Goal: Task Accomplishment & Management: Manage account settings

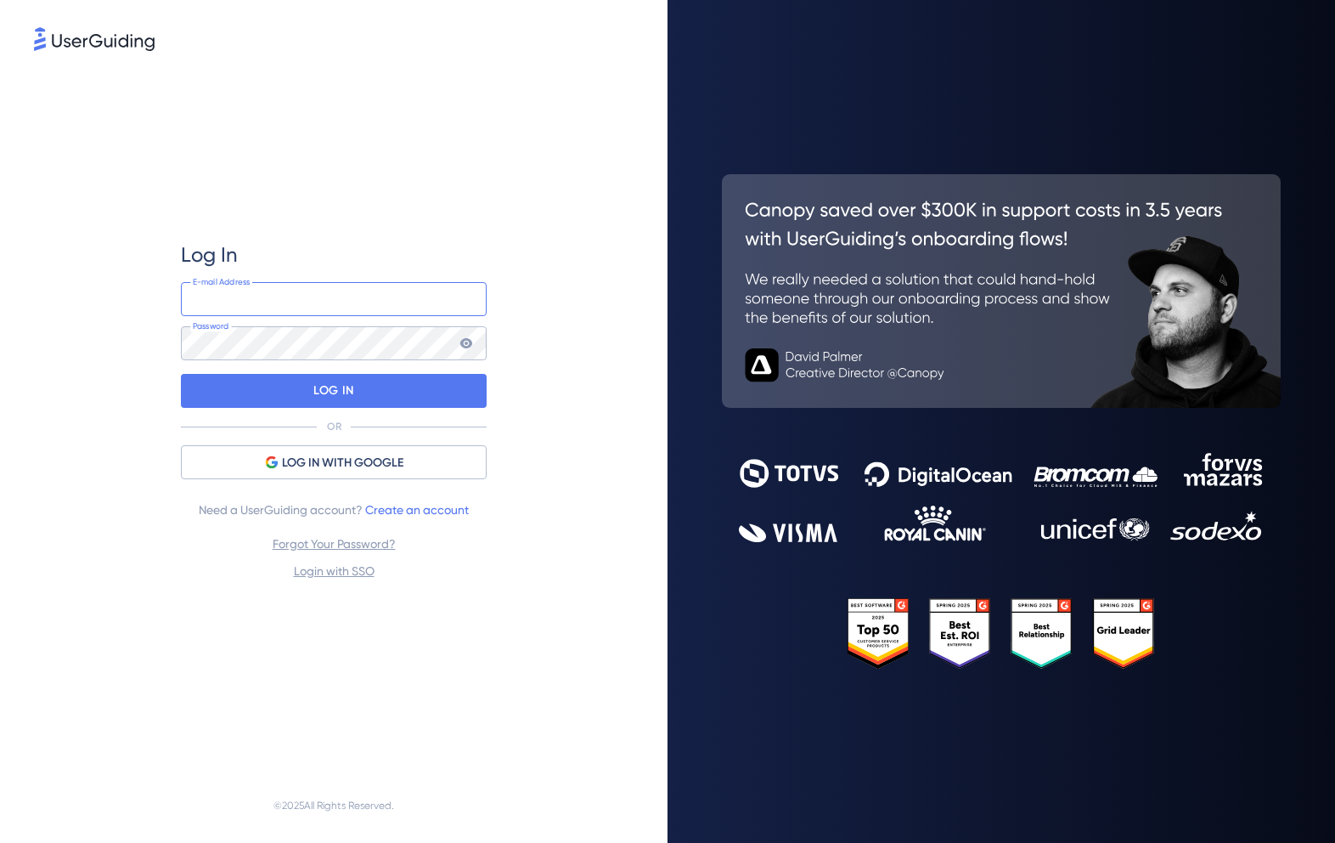
click at [285, 296] on input "email" at bounding box center [334, 299] width 306 height 34
type input "[EMAIL_ADDRESS][DOMAIN_NAME]"
click at [425, 406] on div "LOG IN" at bounding box center [334, 391] width 306 height 34
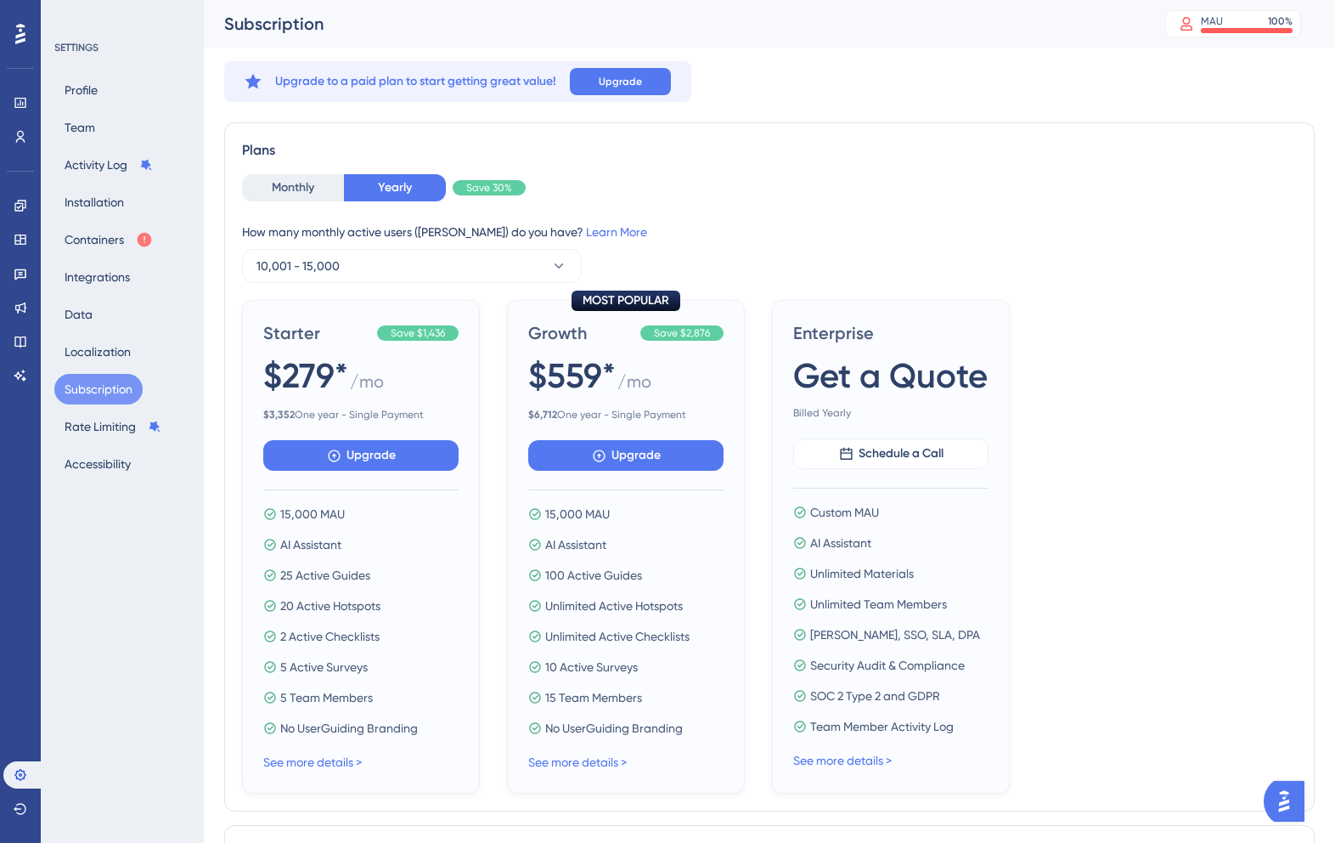
click at [311, 172] on div "Plans Monthly Yearly Save 30% How many monthly active users ([PERSON_NAME]) do …" at bounding box center [769, 466] width 1091 height 689
click at [311, 188] on button "Monthly" at bounding box center [293, 187] width 102 height 27
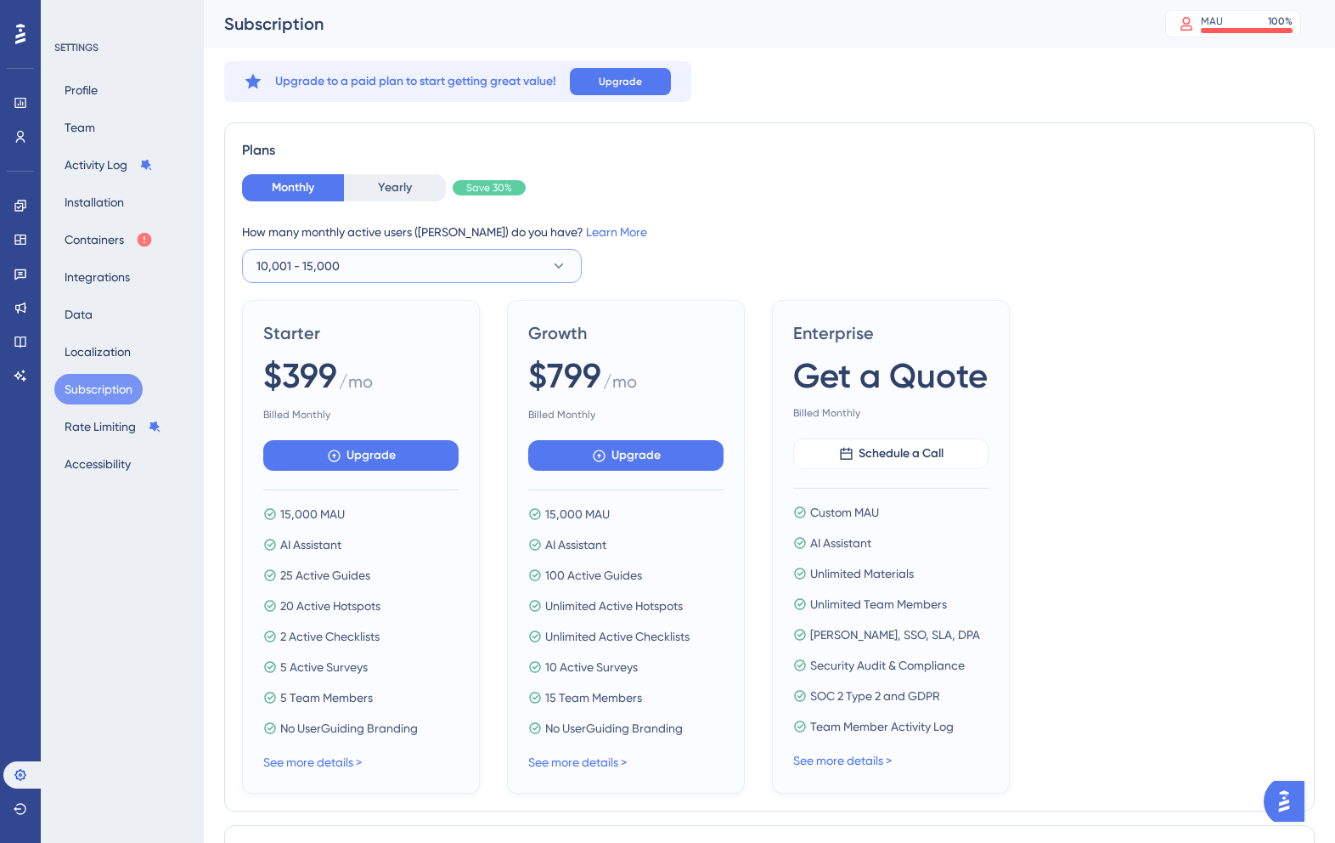
click at [315, 271] on span "10,001 - 15,000" at bounding box center [298, 266] width 83 height 20
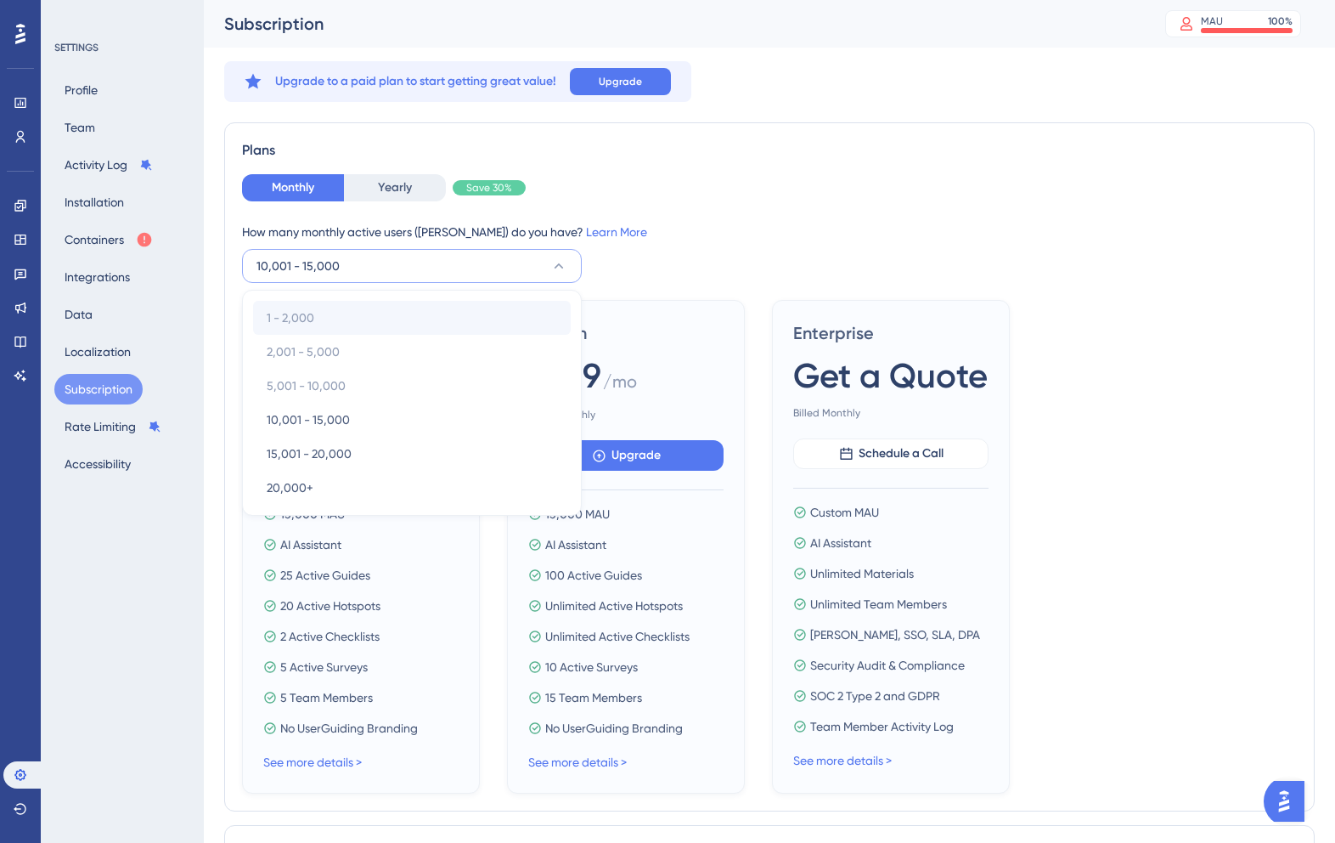
click at [317, 311] on div "1 - 2,000 1 - 2,000" at bounding box center [412, 318] width 291 height 34
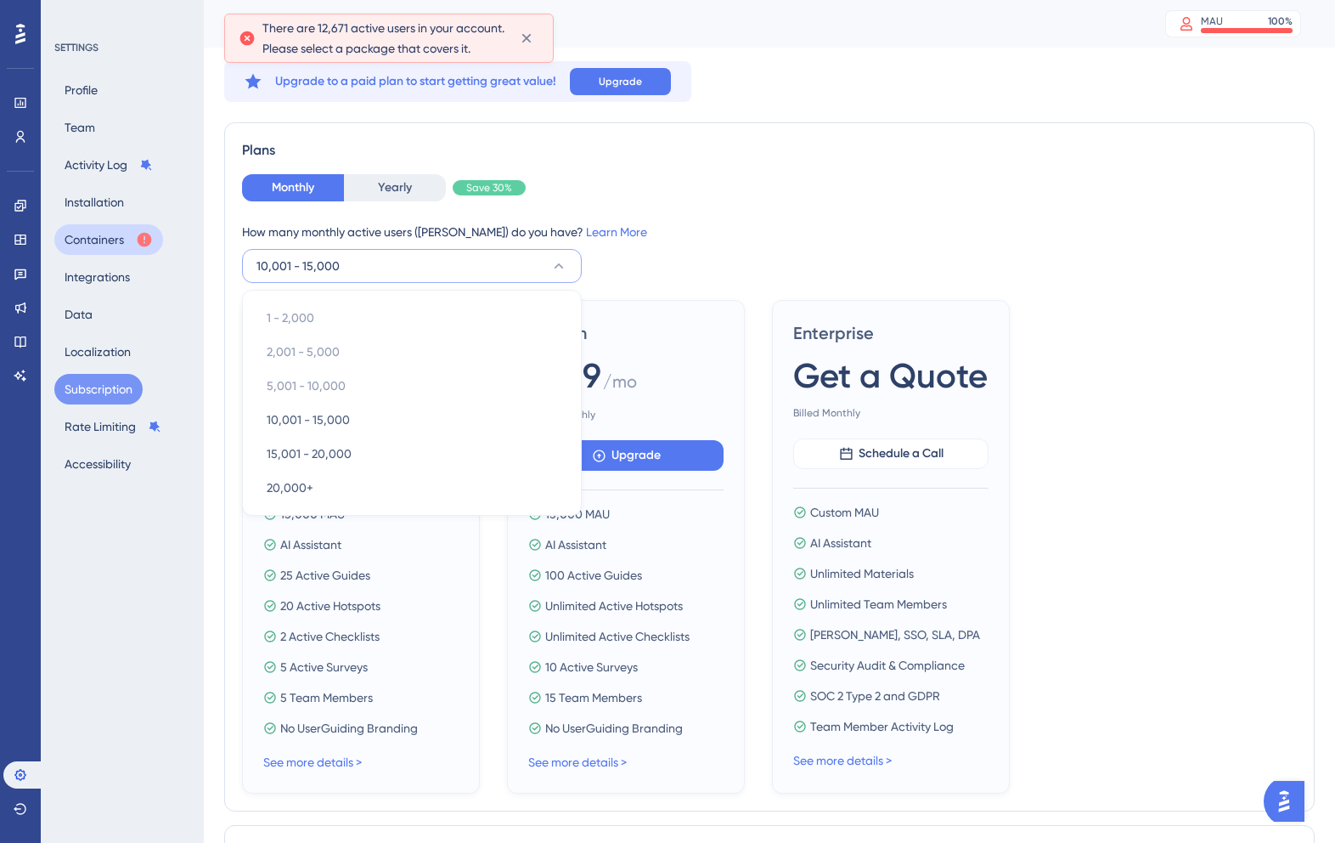
click at [88, 244] on button "Containers" at bounding box center [108, 239] width 109 height 31
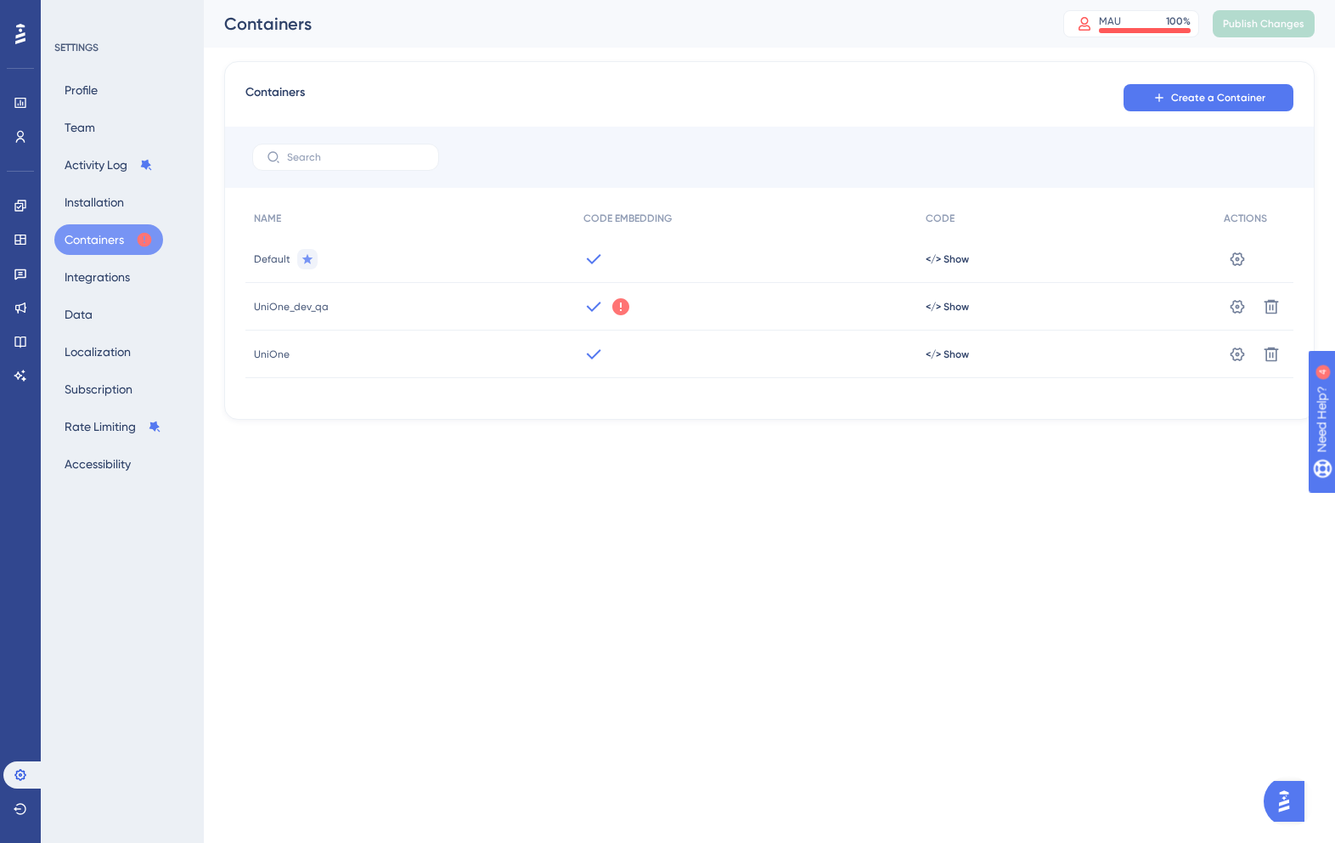
click at [584, 308] on icon at bounding box center [594, 306] width 20 height 20
click at [592, 307] on icon at bounding box center [593, 306] width 14 height 10
